Goal: Transaction & Acquisition: Purchase product/service

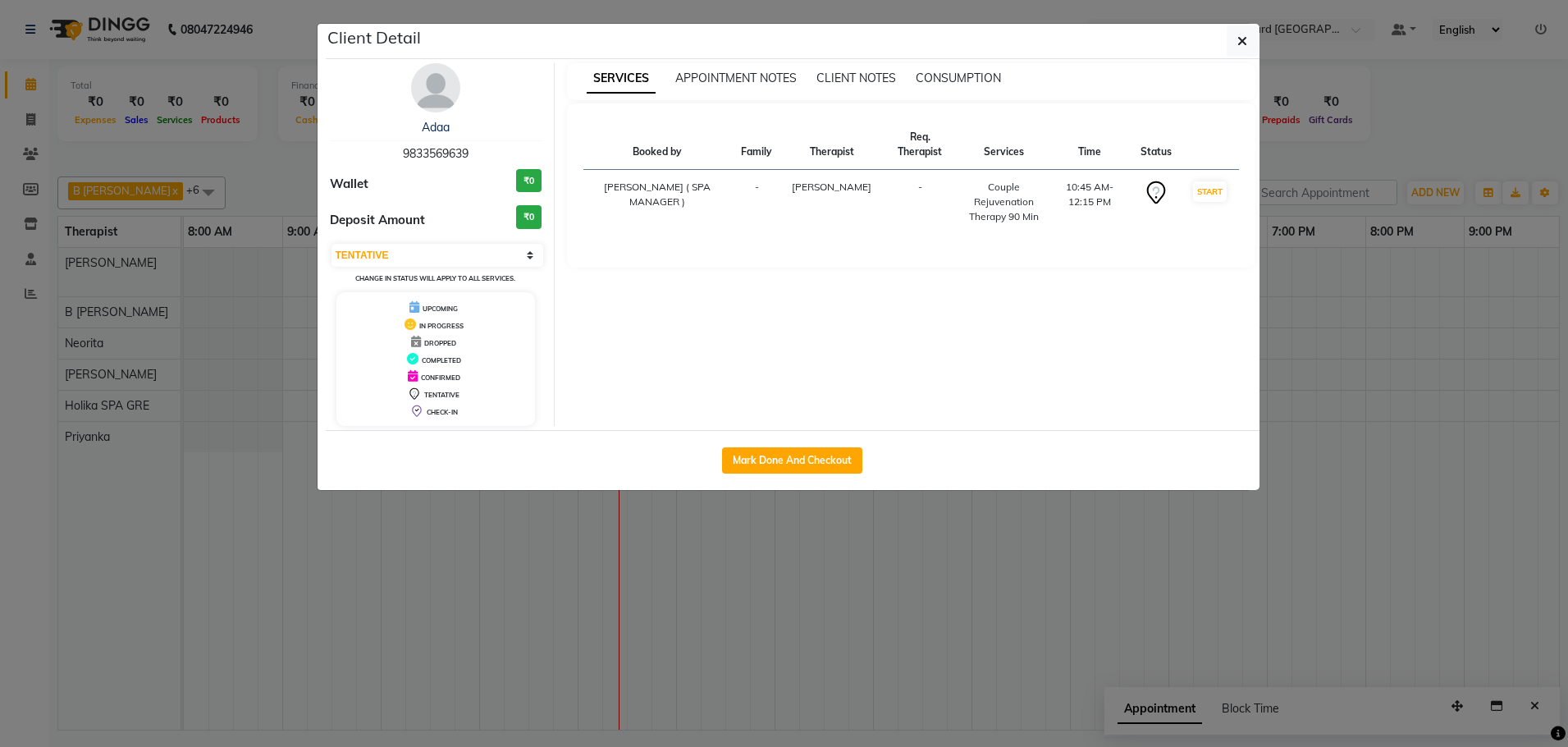
select select "7"
click at [746, 463] on button "Mark Done And Checkout" at bounding box center [792, 460] width 141 height 27
select select "7754"
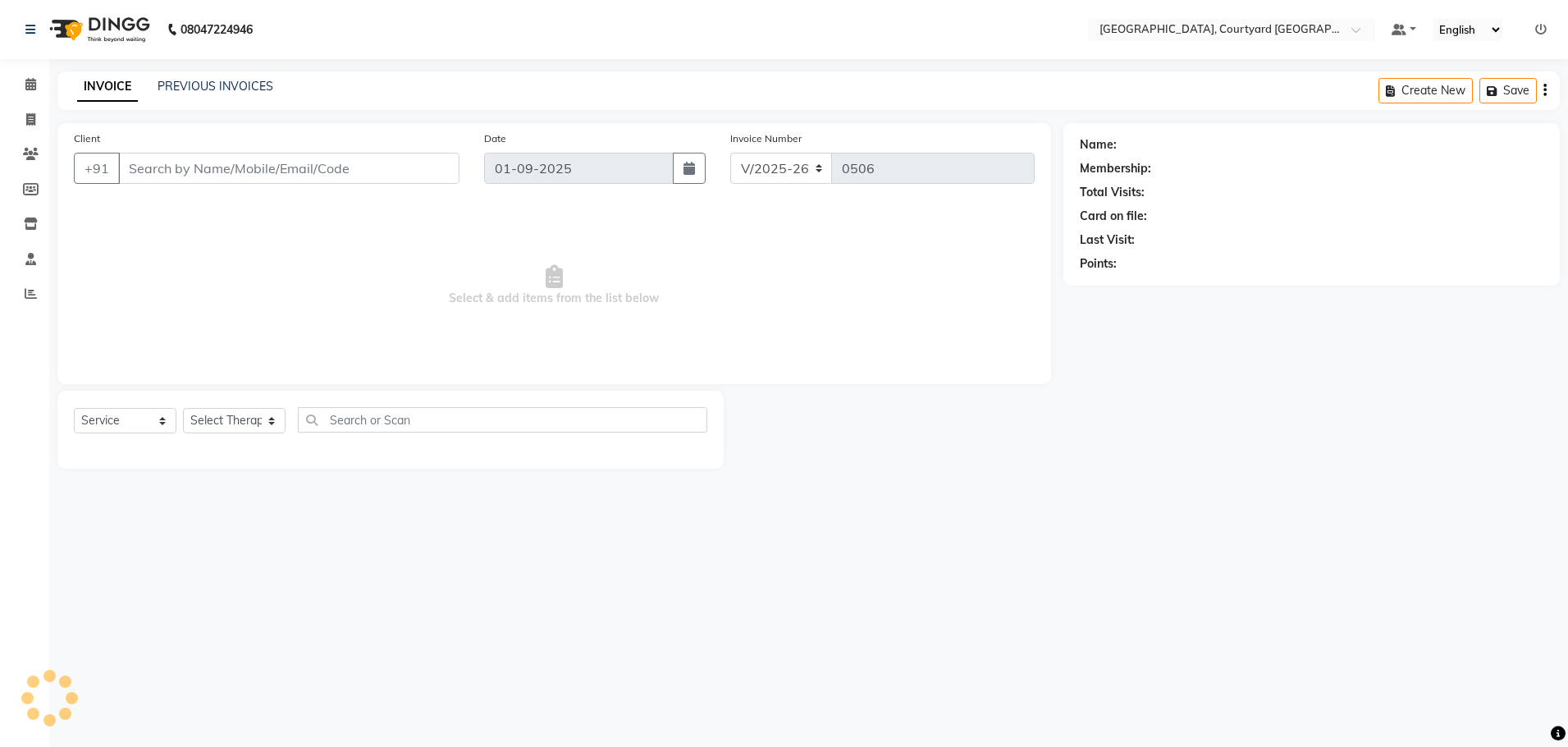
select select "membership"
type input "98******39"
select select "70579"
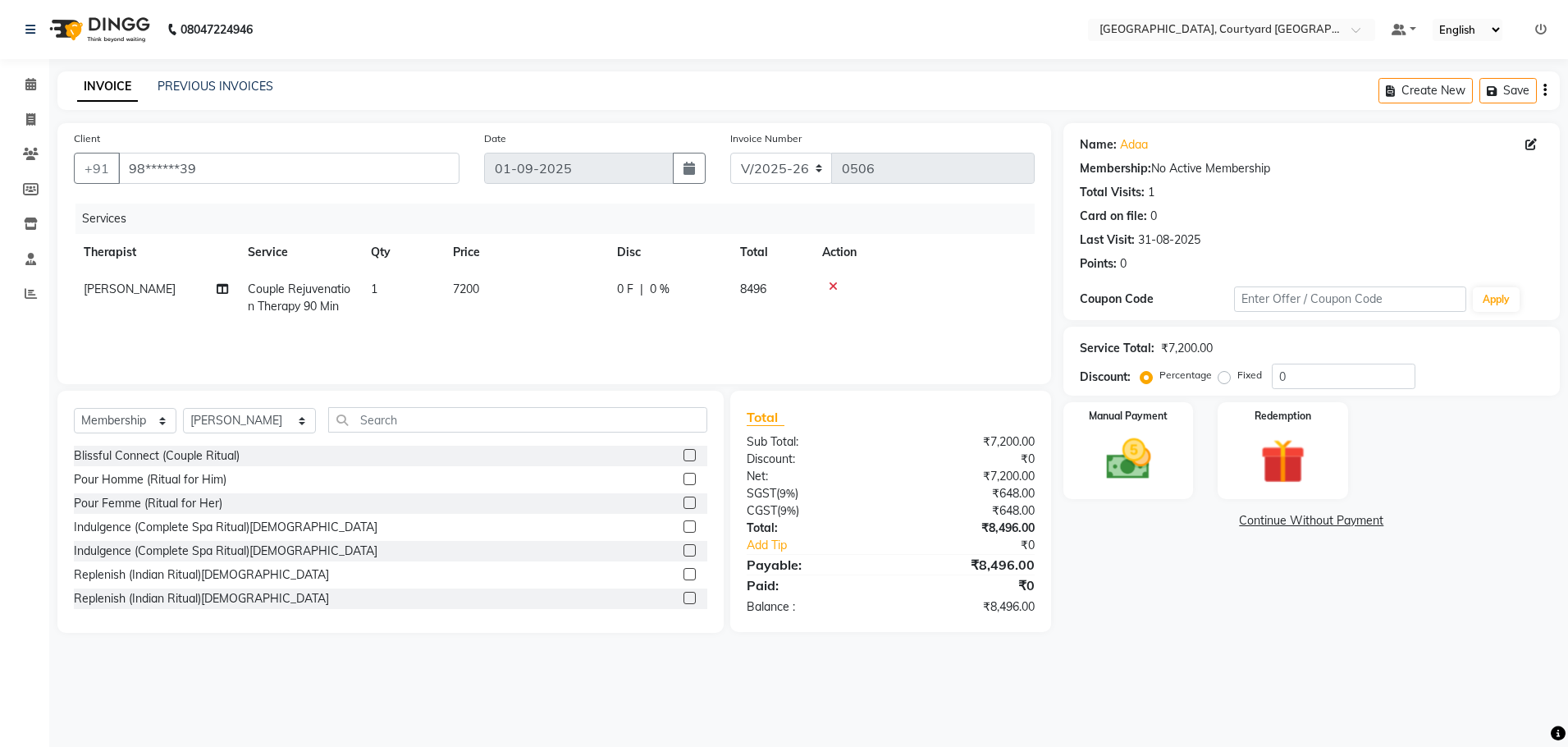
click at [655, 284] on span "0 %" at bounding box center [659, 289] width 20 height 18
select select "70579"
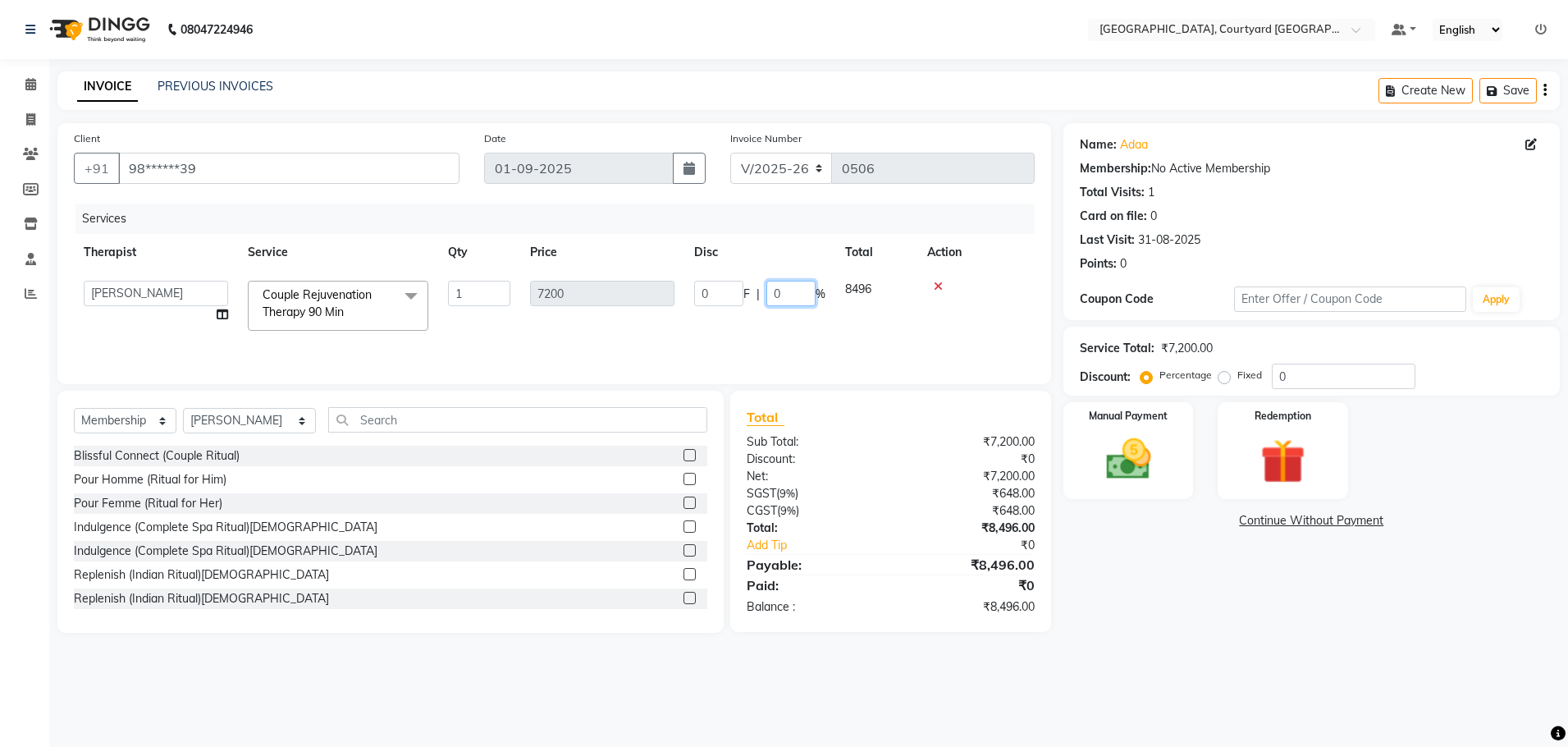
click at [787, 296] on input "0" at bounding box center [791, 293] width 49 height 26
type input "20"
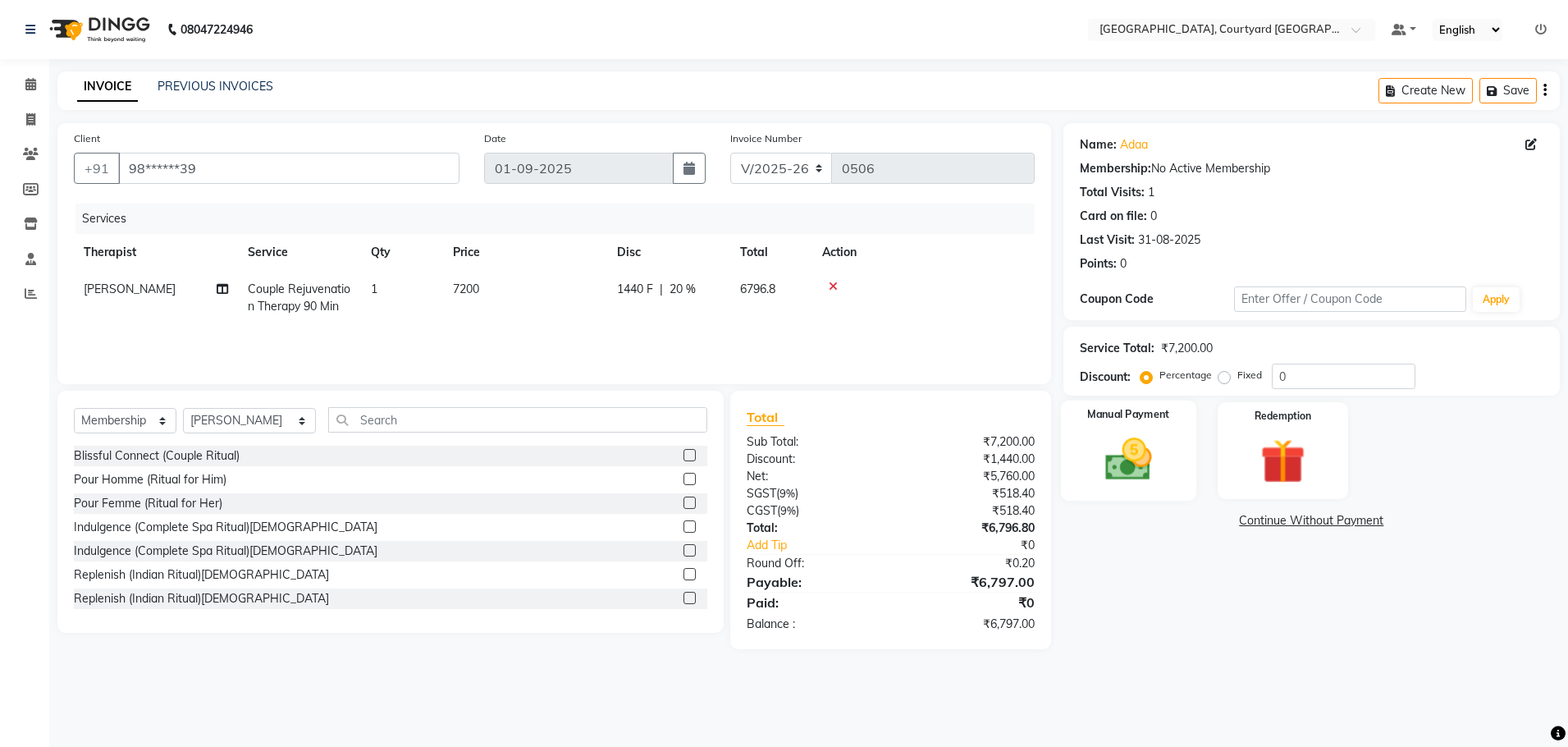
click at [1131, 462] on img at bounding box center [1128, 459] width 77 height 54
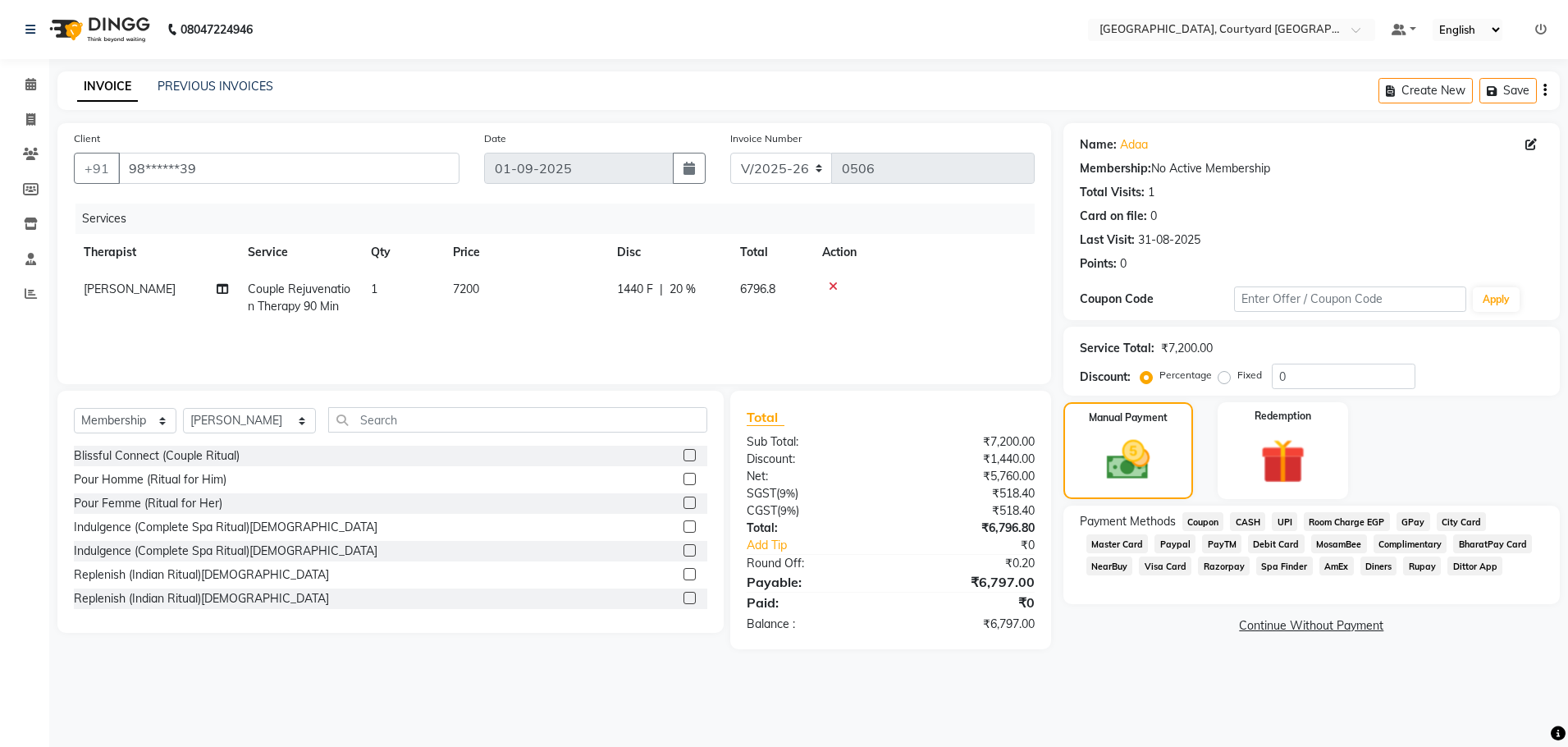
click at [1334, 517] on span "Room Charge EGP" at bounding box center [1347, 521] width 87 height 19
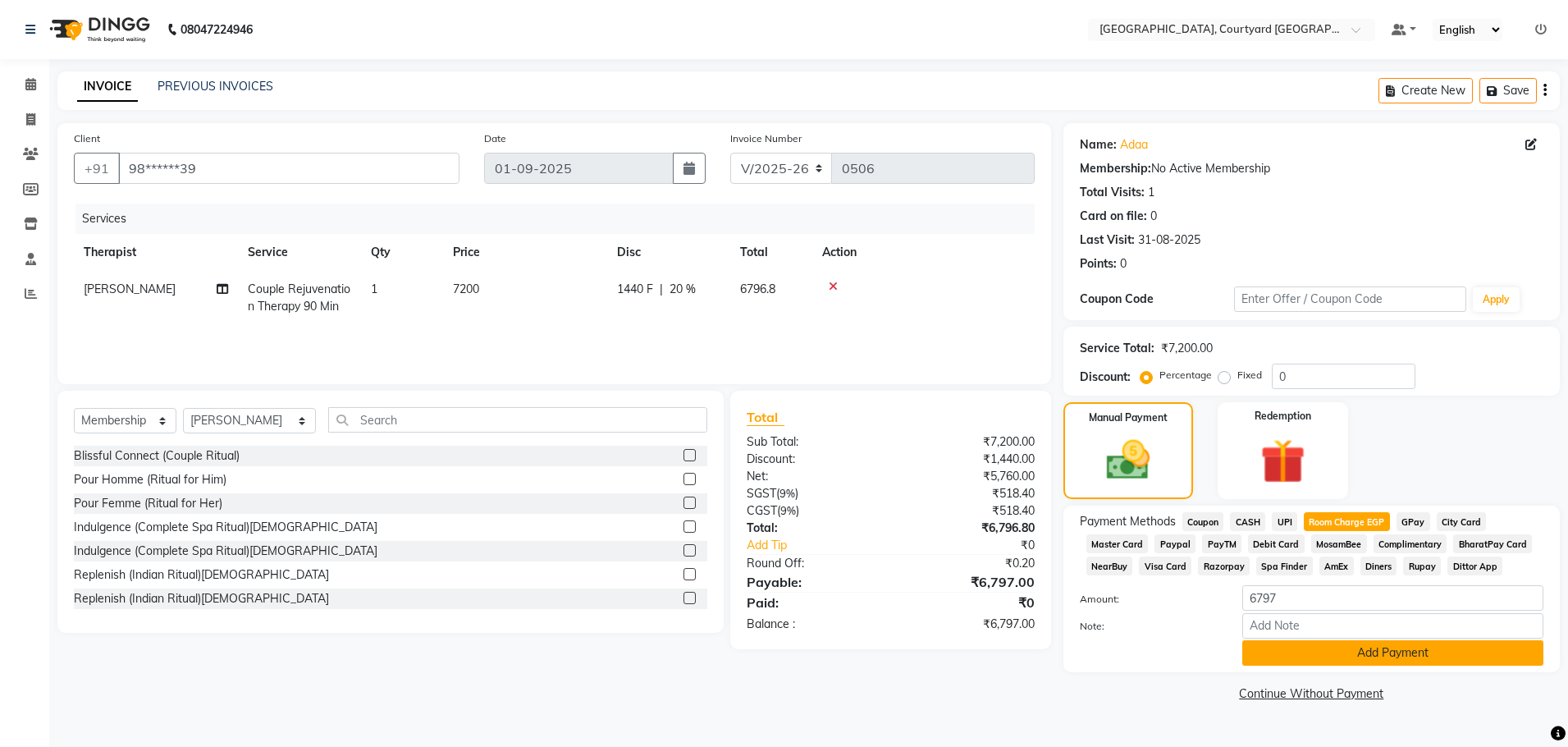
click at [1359, 653] on button "Add Payment" at bounding box center [1392, 653] width 301 height 26
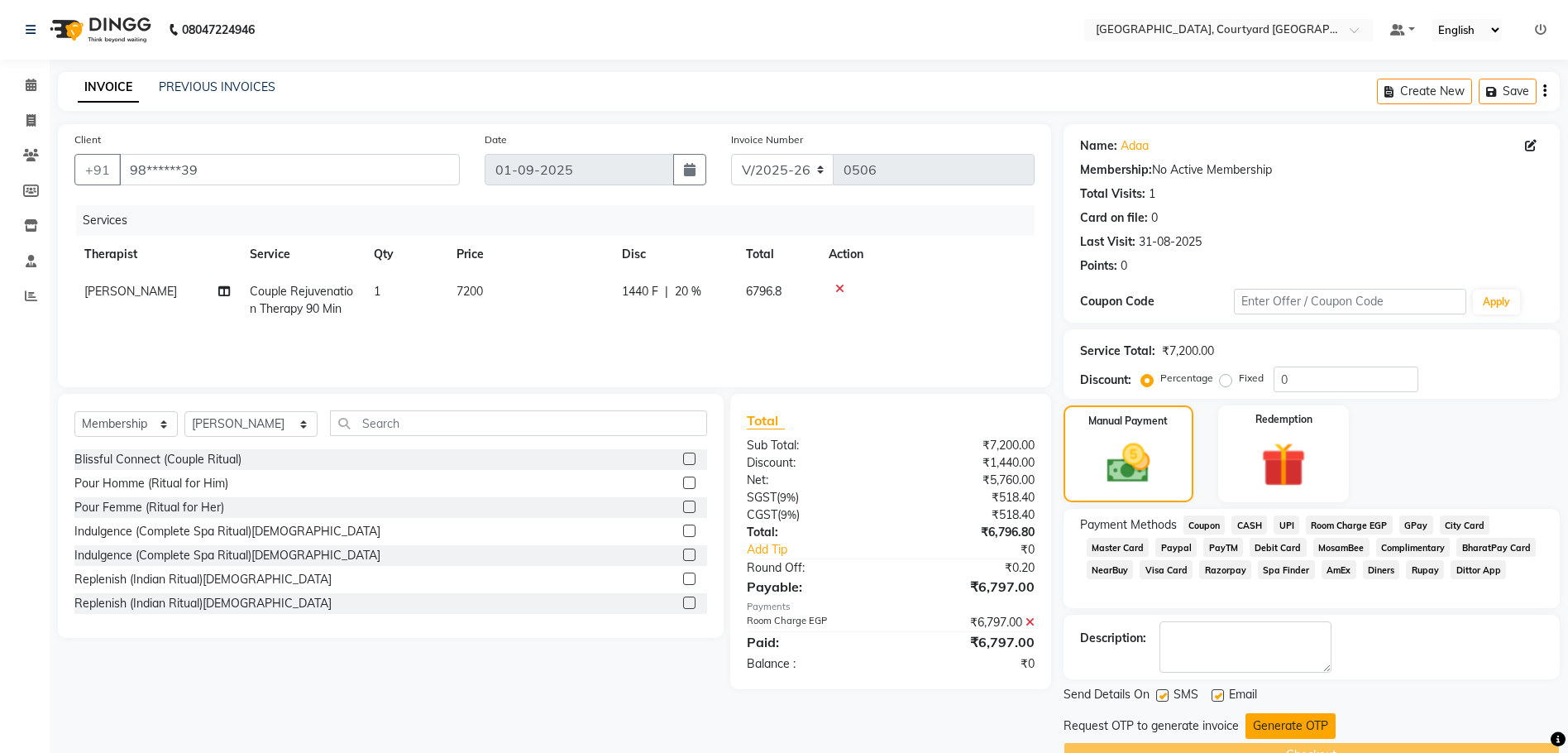
click at [1264, 725] on button "Generate OTP" at bounding box center [1290, 726] width 90 height 26
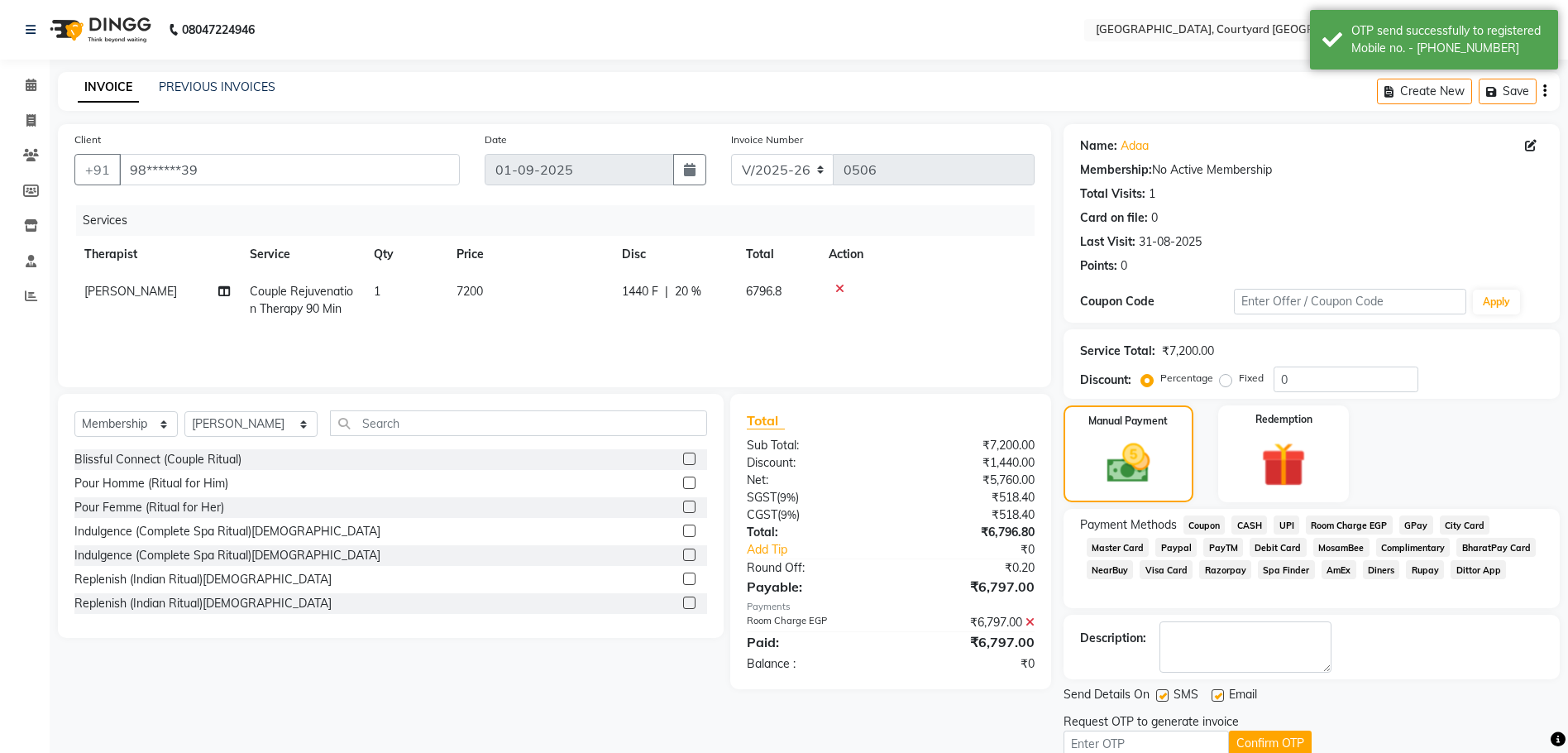
scroll to position [71, 0]
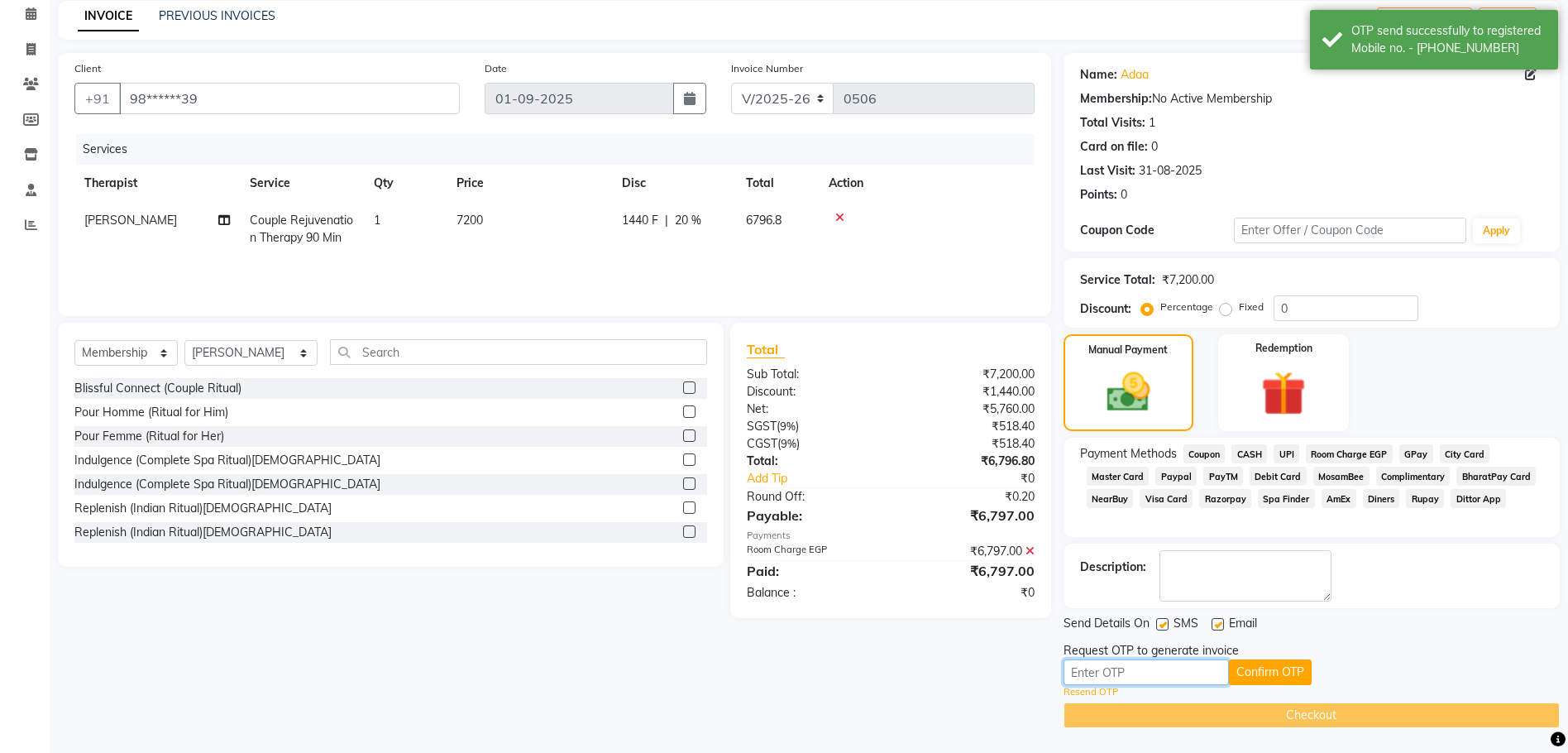
click at [1108, 674] on input "text" at bounding box center [1146, 673] width 166 height 26
type input "6028"
click at [1268, 672] on button "Confirm OTP" at bounding box center [1269, 673] width 82 height 26
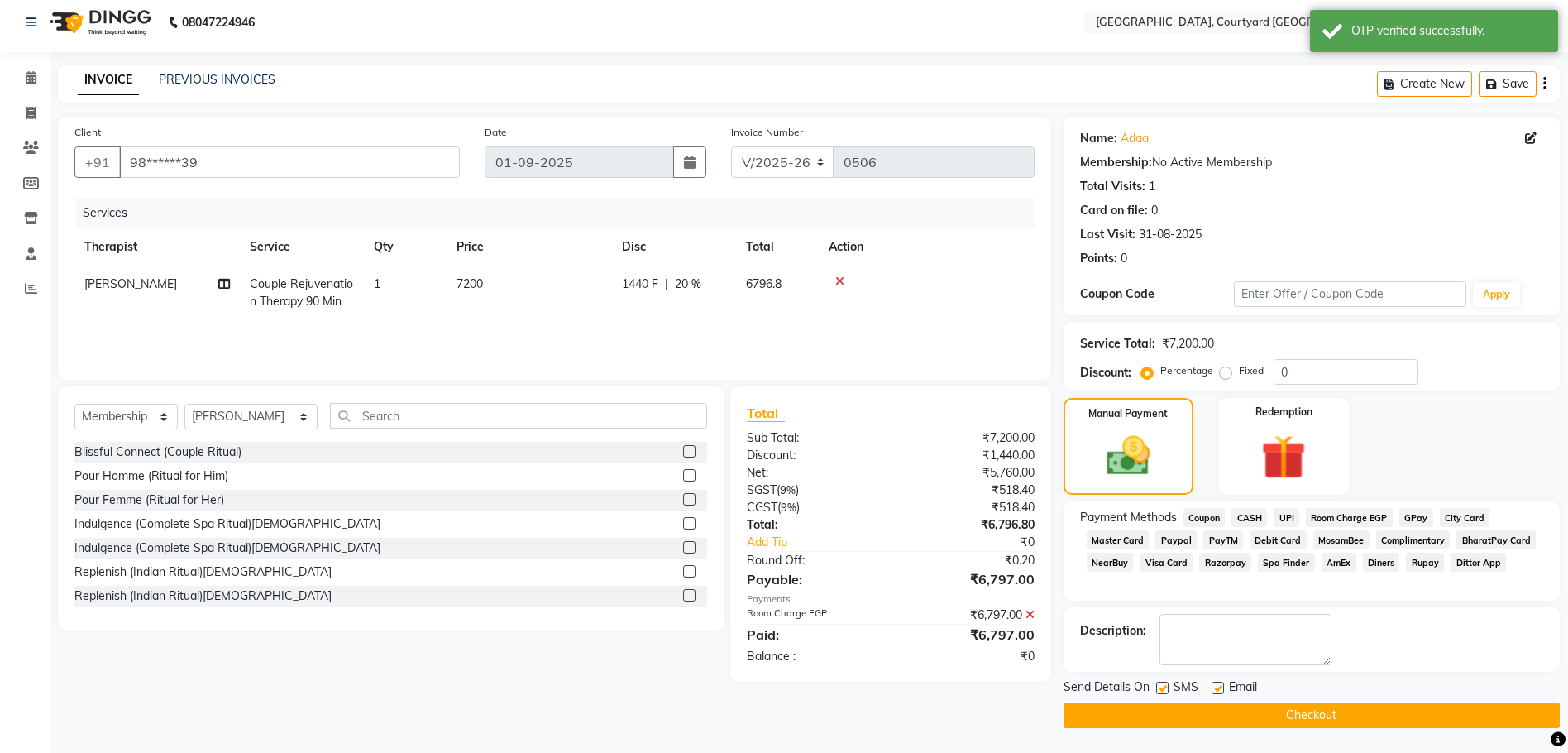
click at [1307, 714] on button "Checkout" at bounding box center [1311, 715] width 496 height 26
